Goal: Transaction & Acquisition: Subscribe to service/newsletter

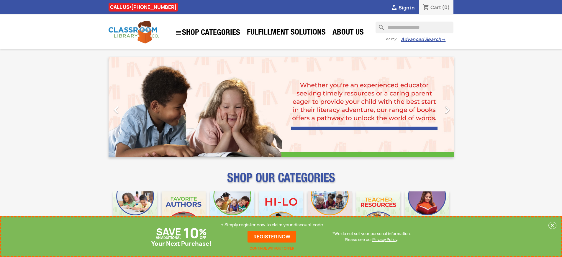
click at [272, 225] on p "+ Simply register now to claim your discount code" at bounding box center [272, 225] width 102 height 6
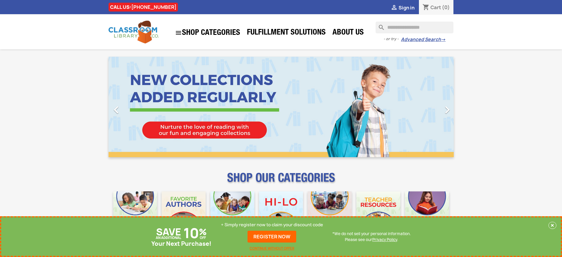
click at [272, 225] on p "+ Simply register now to claim your discount code" at bounding box center [272, 225] width 102 height 6
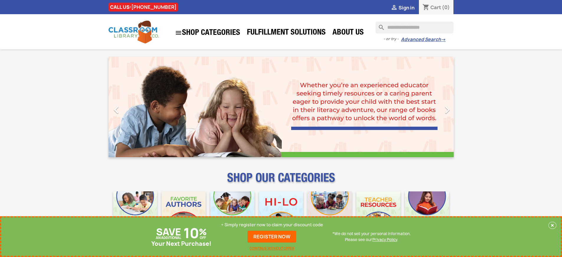
click at [272, 225] on p "+ Simply register now to claim your discount code" at bounding box center [272, 225] width 102 height 6
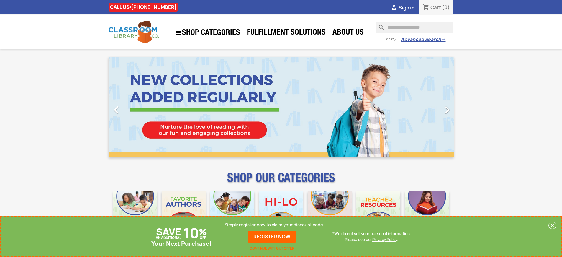
click at [272, 225] on p "+ Simply register now to claim your discount code" at bounding box center [272, 225] width 102 height 6
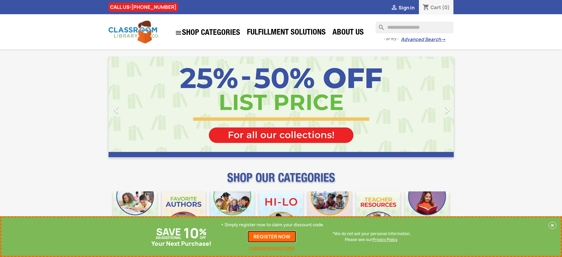
click at [272, 236] on link "REGISTER NOW" at bounding box center [272, 236] width 49 height 12
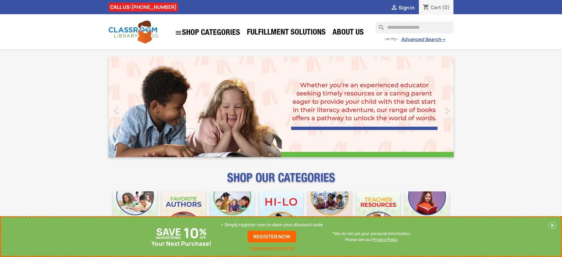
click at [272, 225] on p "+ Simply register now to claim your discount code" at bounding box center [272, 225] width 102 height 6
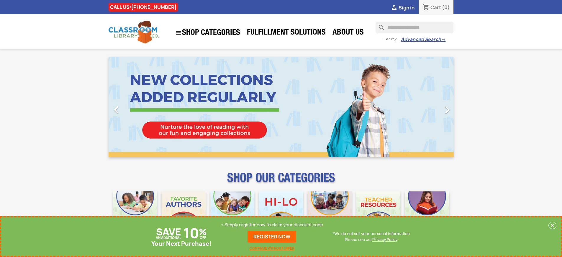
click at [272, 225] on p "+ Simply register now to claim your discount code" at bounding box center [272, 225] width 102 height 6
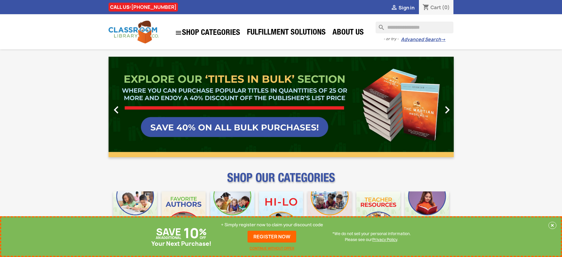
click at [272, 236] on link "REGISTER NOW" at bounding box center [272, 236] width 49 height 12
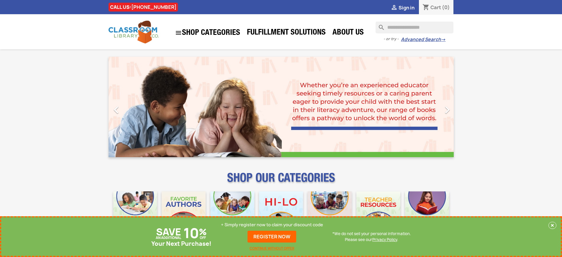
click at [272, 225] on p "+ Simply register now to claim your discount code" at bounding box center [272, 225] width 102 height 6
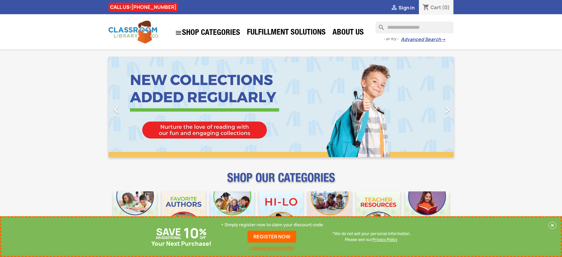
click at [272, 225] on p "+ Simply register now to claim your discount code" at bounding box center [272, 225] width 102 height 6
click at [272, 236] on link "REGISTER NOW" at bounding box center [272, 236] width 49 height 12
